Goal: Transaction & Acquisition: Register for event/course

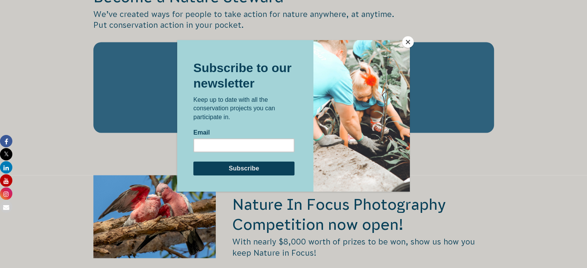
scroll to position [1383, 0]
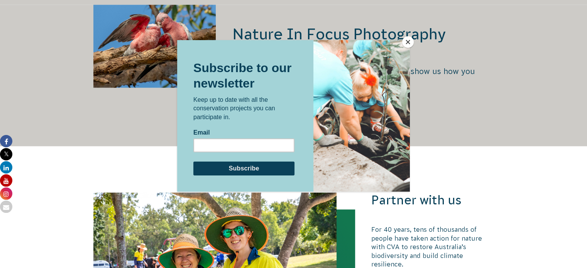
click at [410, 41] on button "Close" at bounding box center [408, 42] width 12 height 12
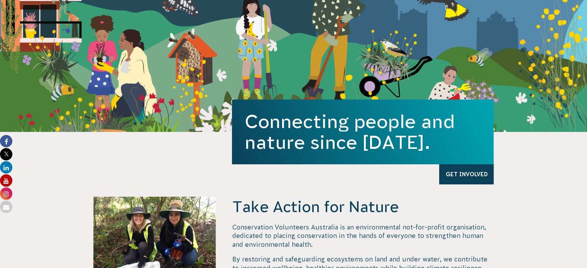
scroll to position [0, 0]
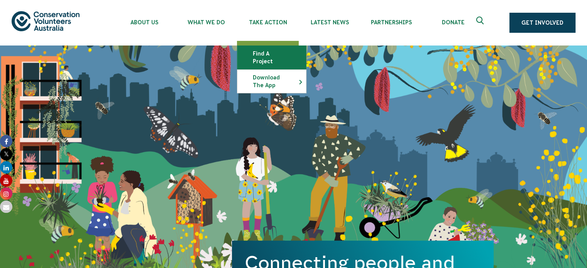
click at [265, 54] on link "Find a project" at bounding box center [271, 57] width 69 height 23
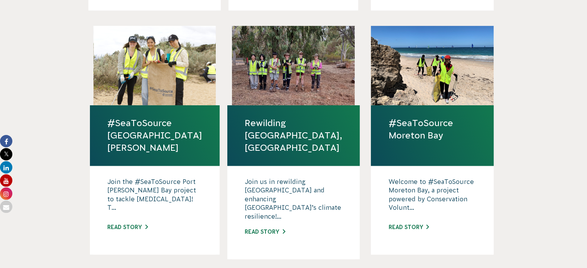
scroll to position [464, 0]
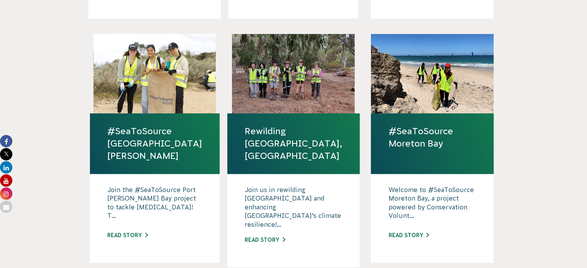
click at [424, 125] on link "#SeaToSource Moreton Bay" at bounding box center [432, 137] width 88 height 25
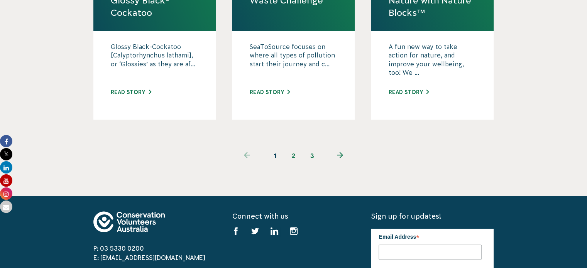
scroll to position [871, 0]
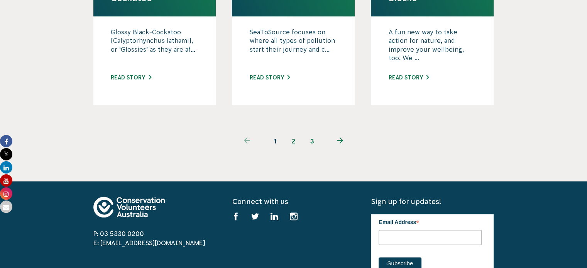
click at [289, 132] on link "2" at bounding box center [293, 141] width 19 height 19
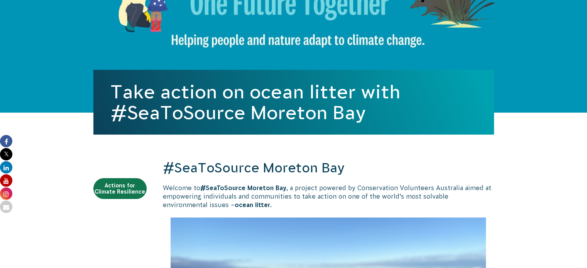
scroll to position [79, 0]
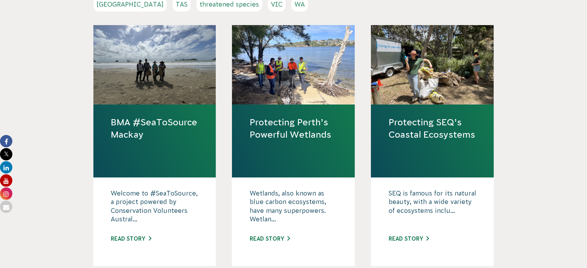
scroll to position [228, 0]
click at [423, 117] on link "Protecting SEQ’s Coastal Ecosystems" at bounding box center [432, 128] width 88 height 25
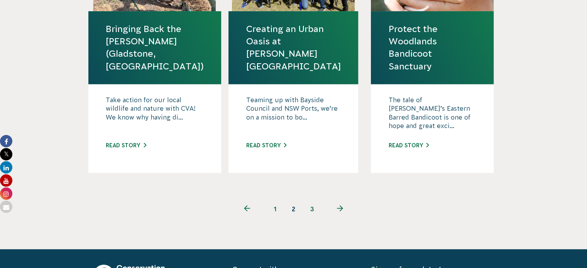
scroll to position [837, 0]
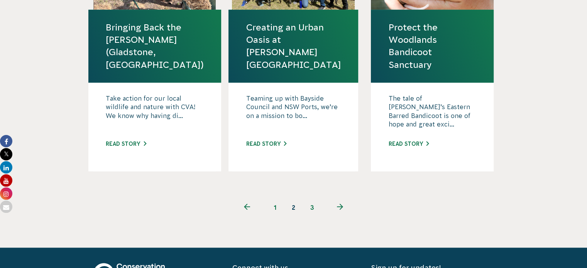
click at [308, 198] on link "3" at bounding box center [312, 207] width 19 height 19
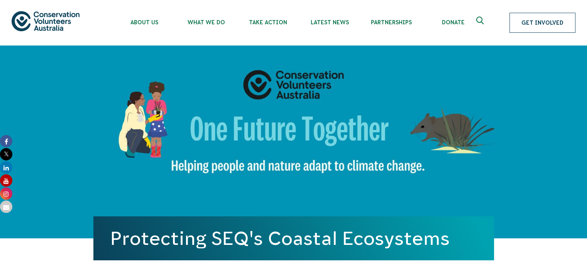
click at [541, 27] on link "Get Involved" at bounding box center [542, 23] width 66 height 20
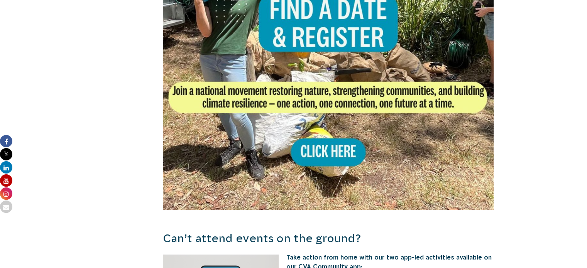
scroll to position [519, 0]
click at [312, 152] on img at bounding box center [328, 43] width 331 height 331
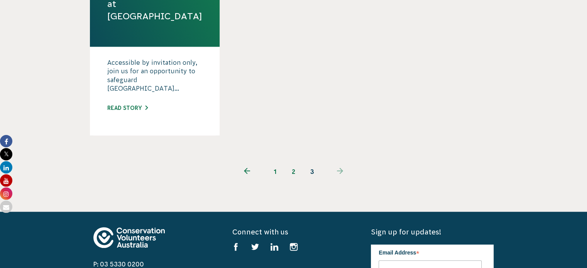
scroll to position [745, 0]
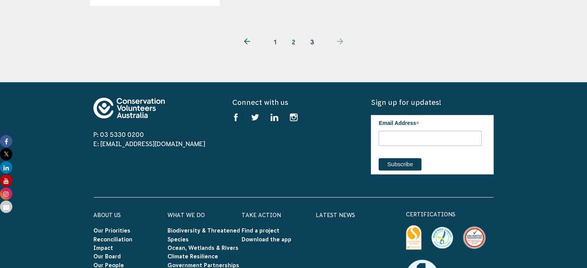
click at [278, 33] on link "1" at bounding box center [275, 42] width 19 height 19
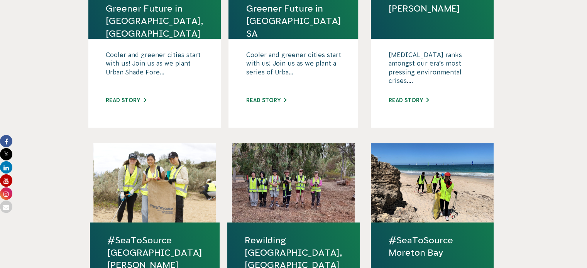
scroll to position [252, 0]
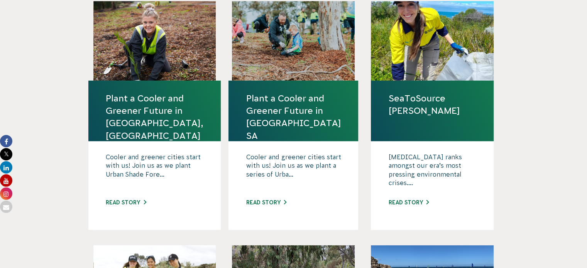
click at [418, 96] on link "SeaToSource [PERSON_NAME]" at bounding box center [432, 104] width 88 height 25
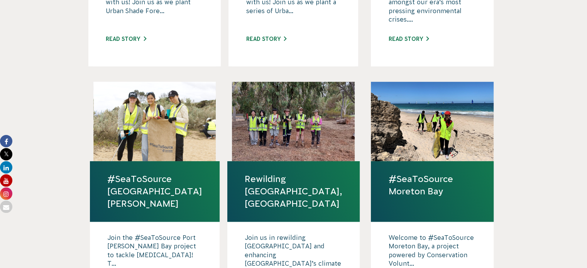
scroll to position [541, 0]
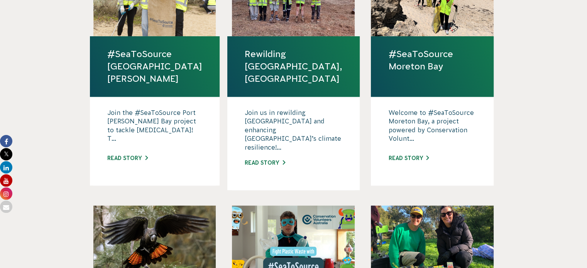
click at [424, 69] on h4 "#SeaToSource Moreton Bay" at bounding box center [432, 66] width 123 height 61
click at [423, 112] on p "Welcome to #SeaToSource Moreton Bay, a project powered by Conservation Volunt..." at bounding box center [432, 127] width 88 height 39
click at [406, 48] on link "#SeaToSource Moreton Bay" at bounding box center [432, 60] width 88 height 25
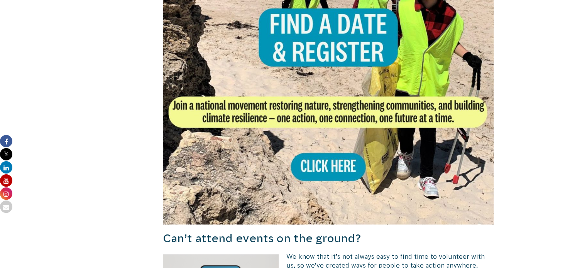
scroll to position [920, 0]
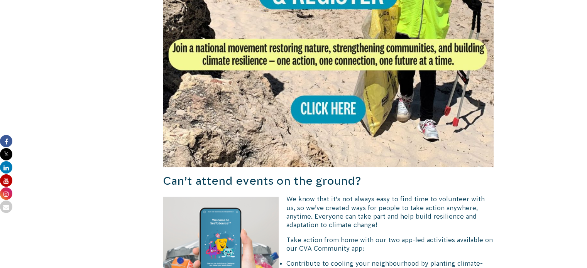
click at [321, 108] on img at bounding box center [328, 1] width 331 height 331
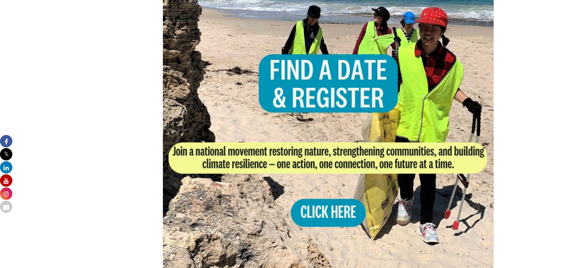
scroll to position [816, 0]
click at [359, 43] on img at bounding box center [328, 104] width 331 height 331
